Goal: Find specific page/section: Find specific page/section

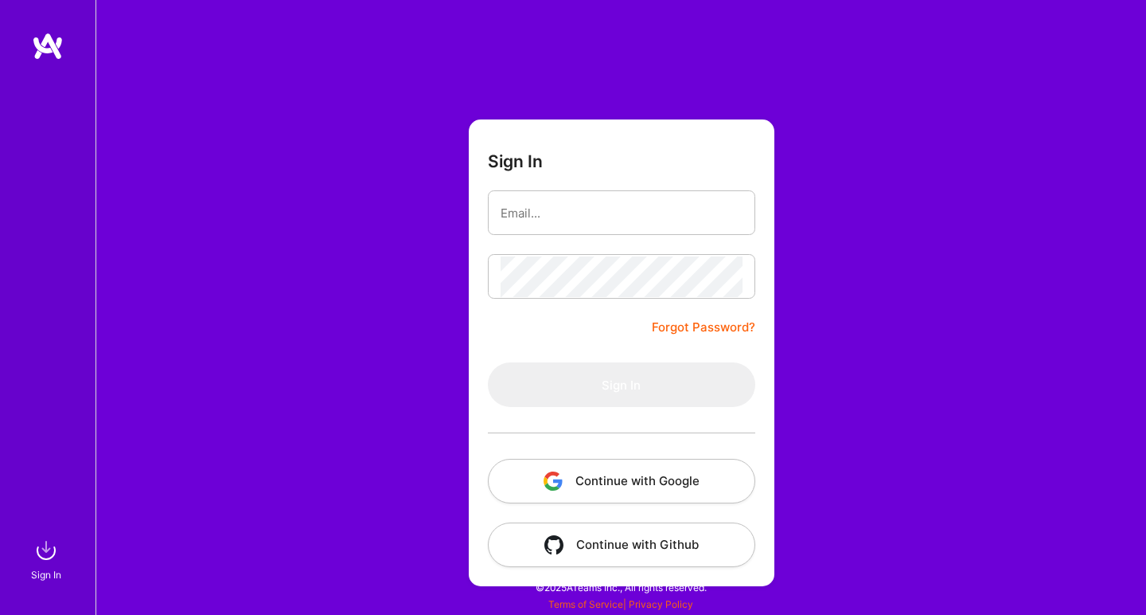
click at [601, 482] on button "Continue with Google" at bounding box center [621, 481] width 267 height 45
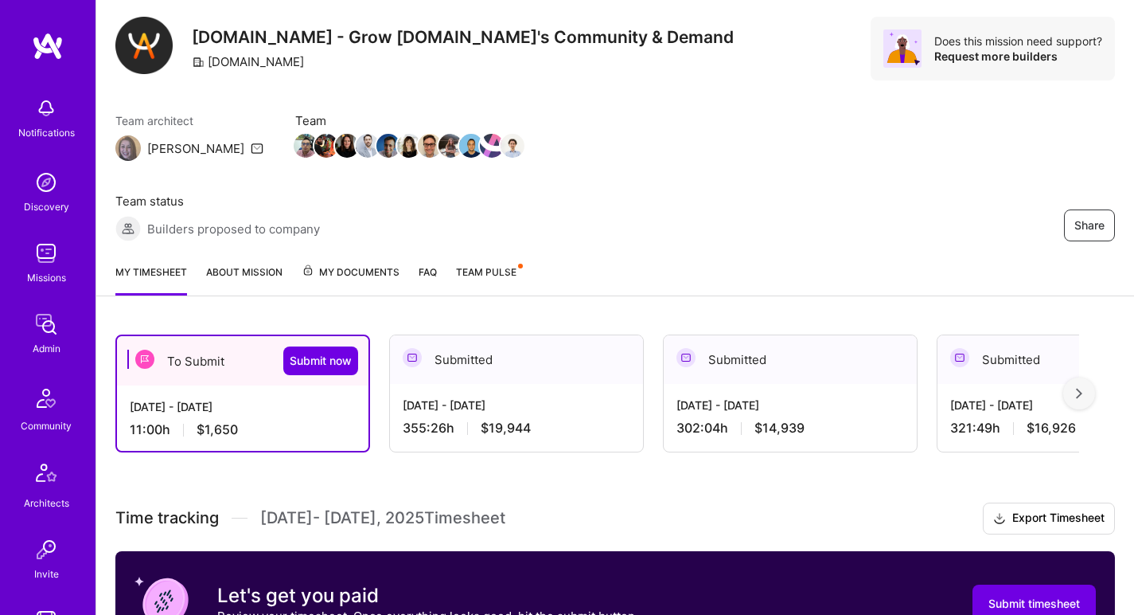
scroll to position [271, 0]
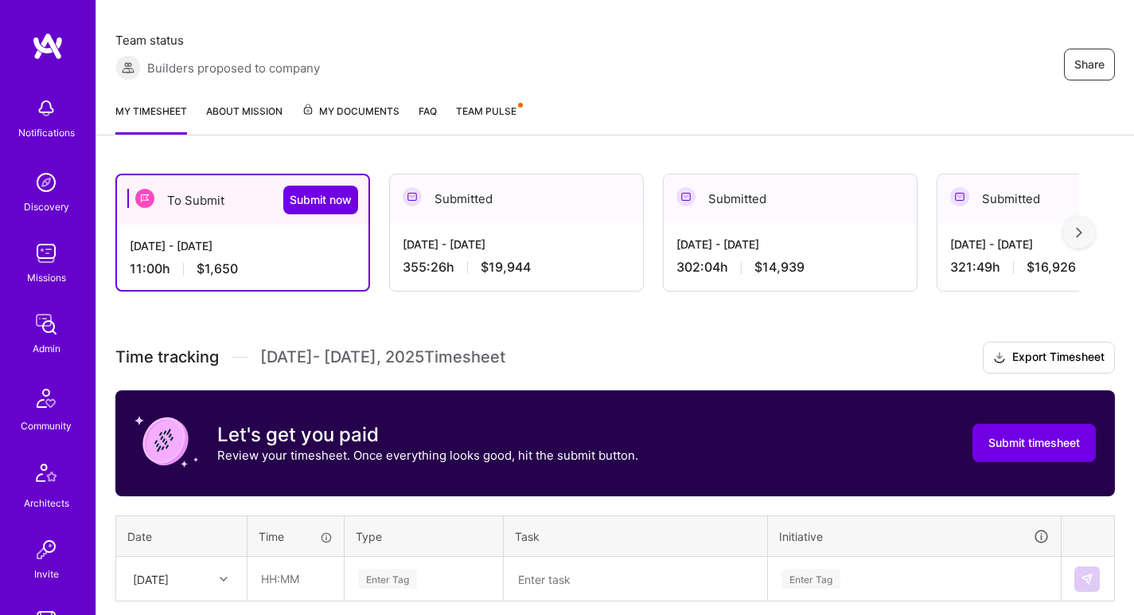
click at [345, 224] on div "Aug 1 - Aug 15, 2025 11:00 h $1,650" at bounding box center [243, 256] width 252 height 65
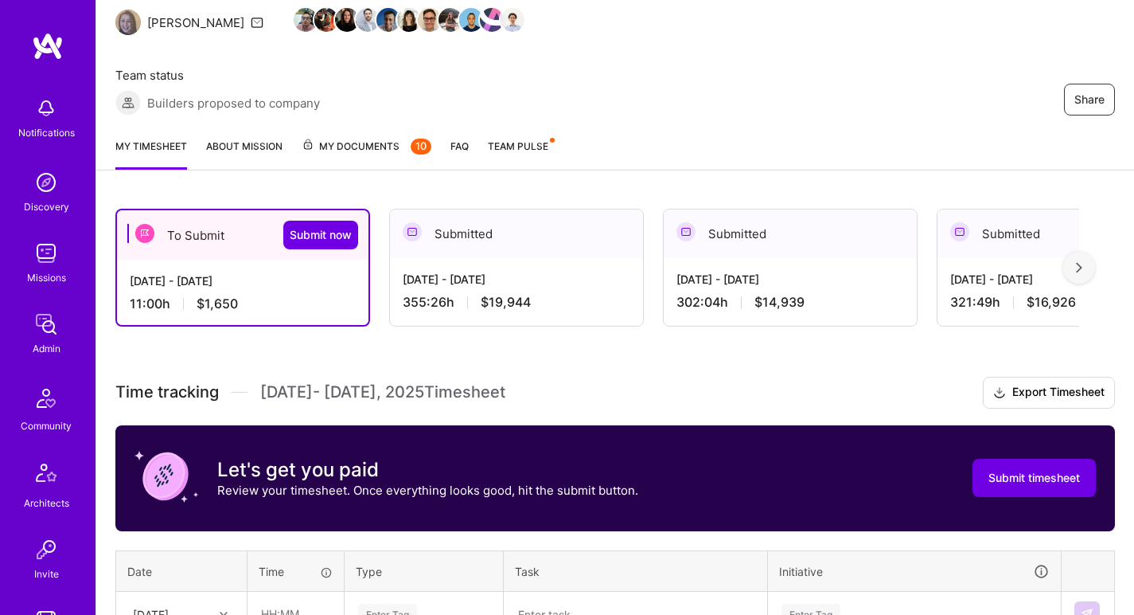
scroll to position [189, 0]
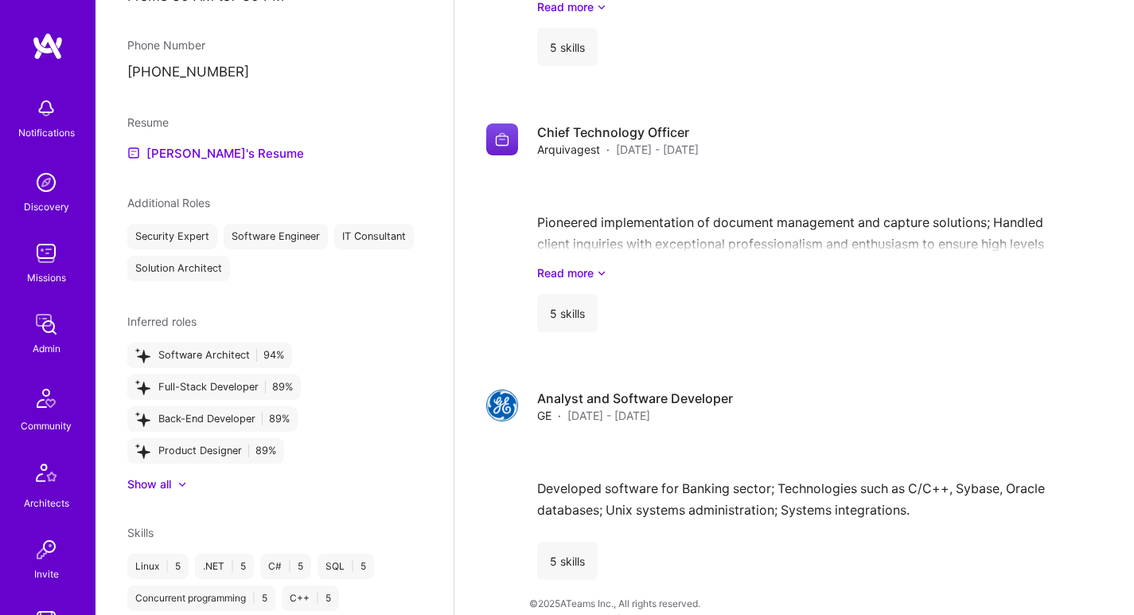
scroll to position [1506, 0]
click at [209, 162] on link "Jose's Resume" at bounding box center [215, 152] width 177 height 19
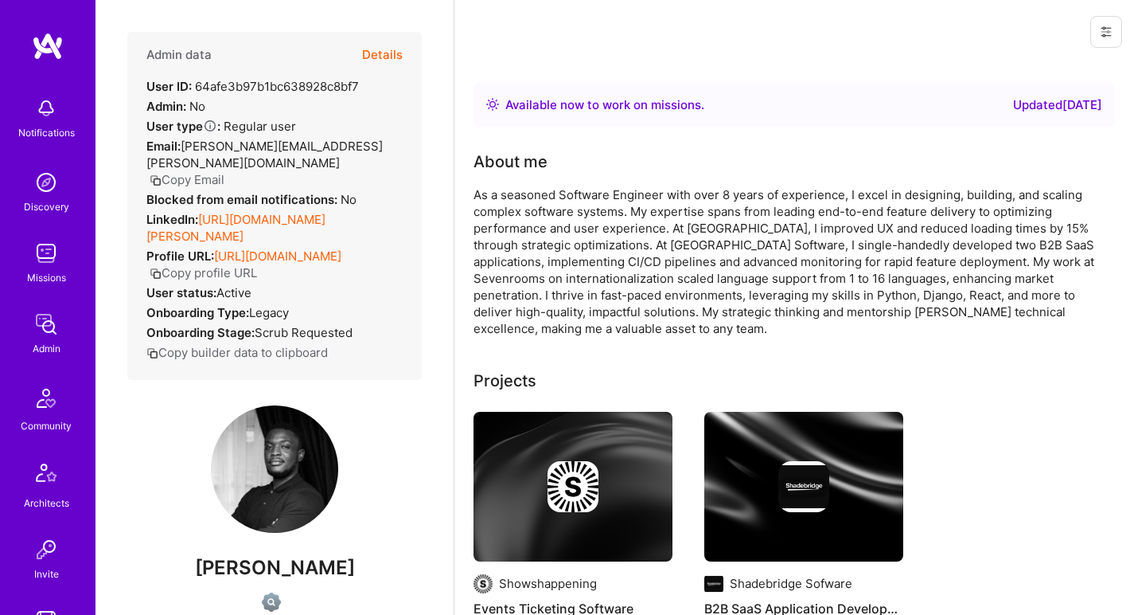
click at [300, 212] on link "[URL][DOMAIN_NAME][PERSON_NAME]" at bounding box center [235, 228] width 179 height 32
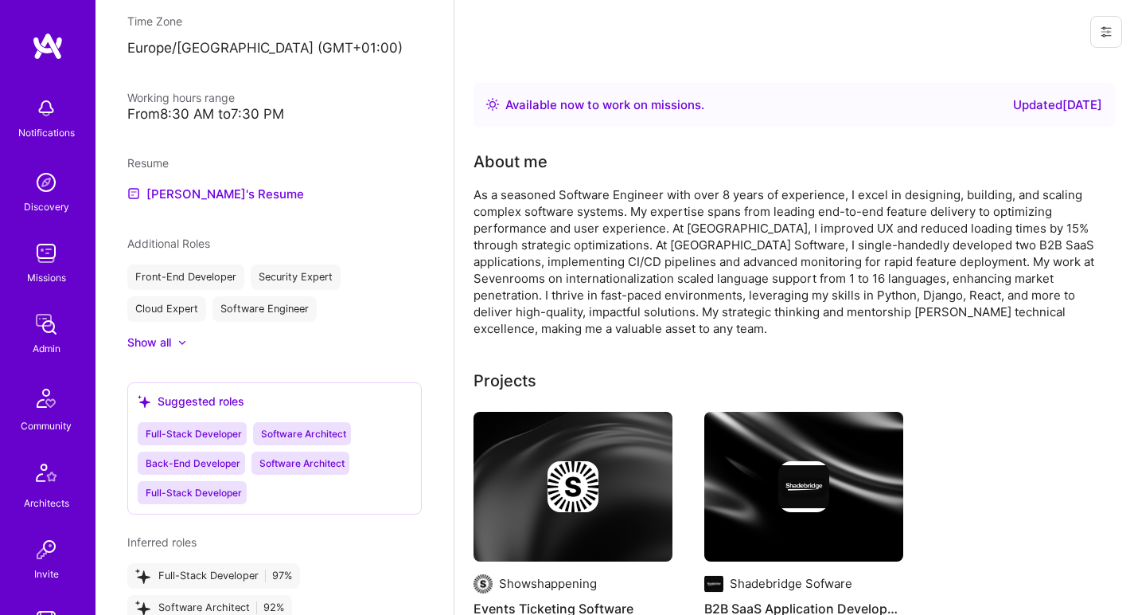
scroll to position [791, 0]
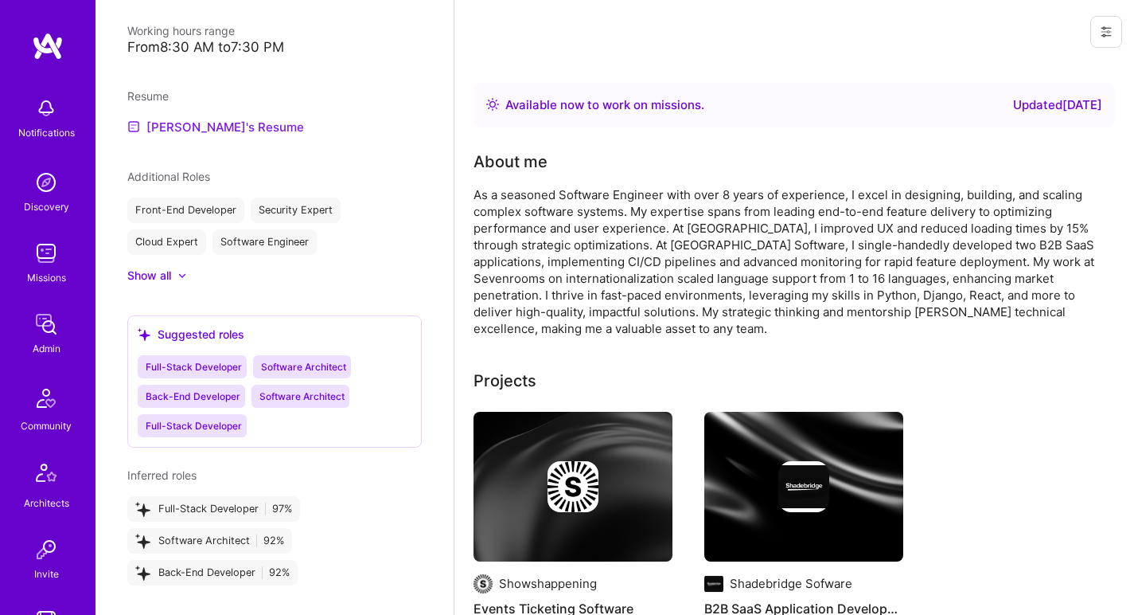
click at [192, 125] on link "David's Resume" at bounding box center [215, 126] width 177 height 19
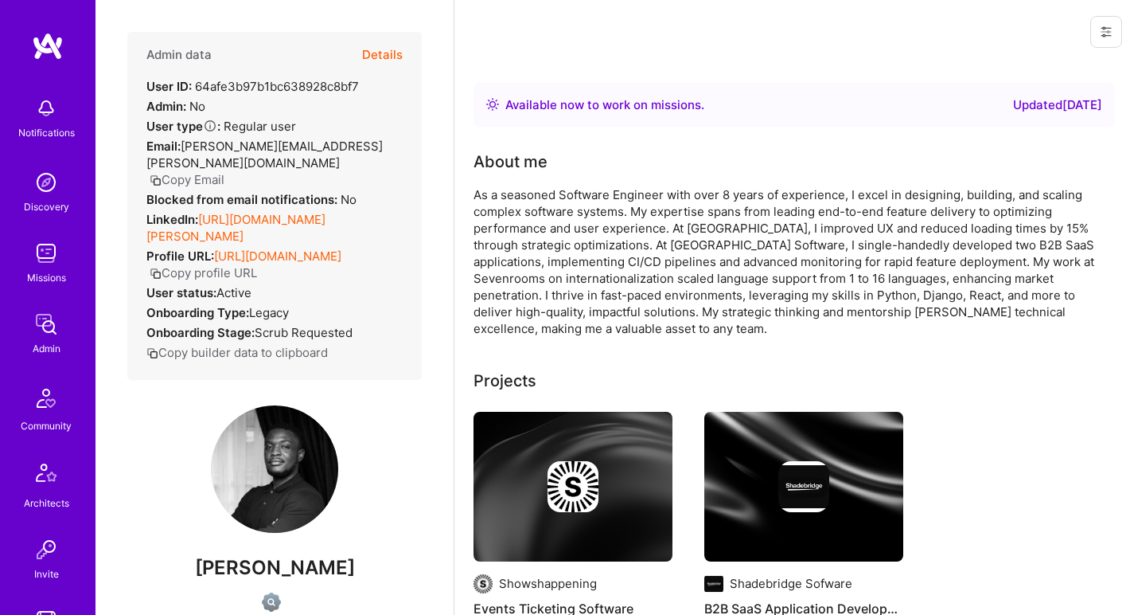
scroll to position [0, 0]
